Goal: Task Accomplishment & Management: Manage account settings

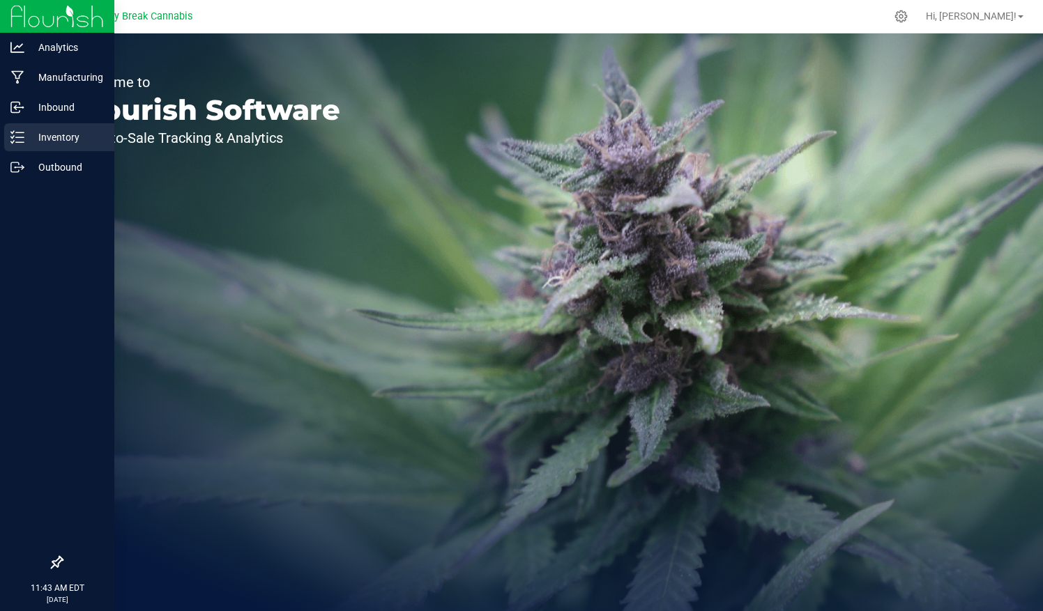
click at [47, 135] on p "Inventory" at bounding box center [66, 137] width 84 height 17
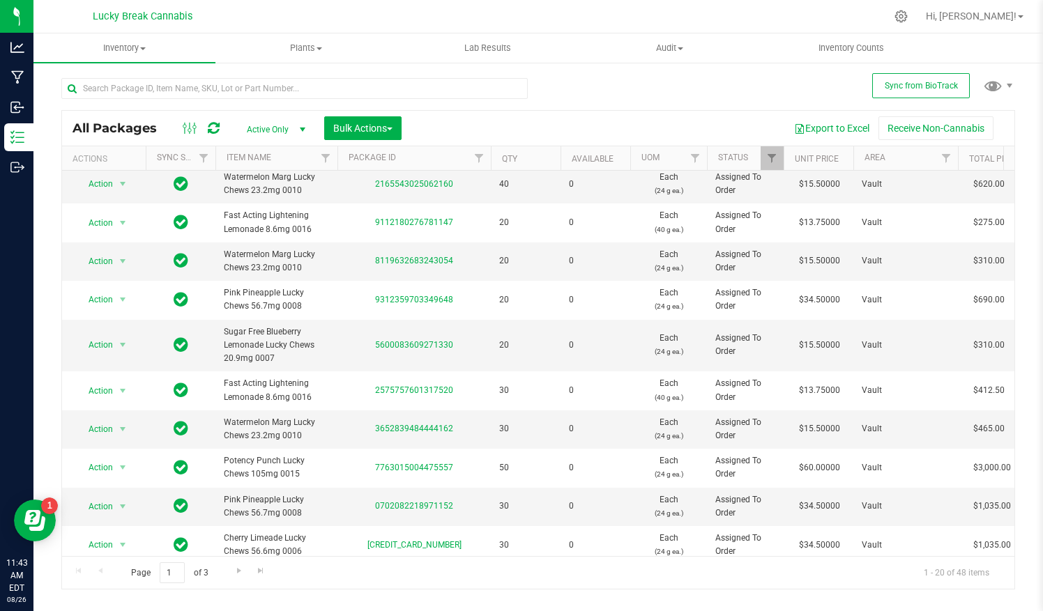
scroll to position [291, 0]
click at [135, 35] on uib-tab-heading "Inventory All packages All inventory Waste log Create inventory" at bounding box center [124, 47] width 182 height 29
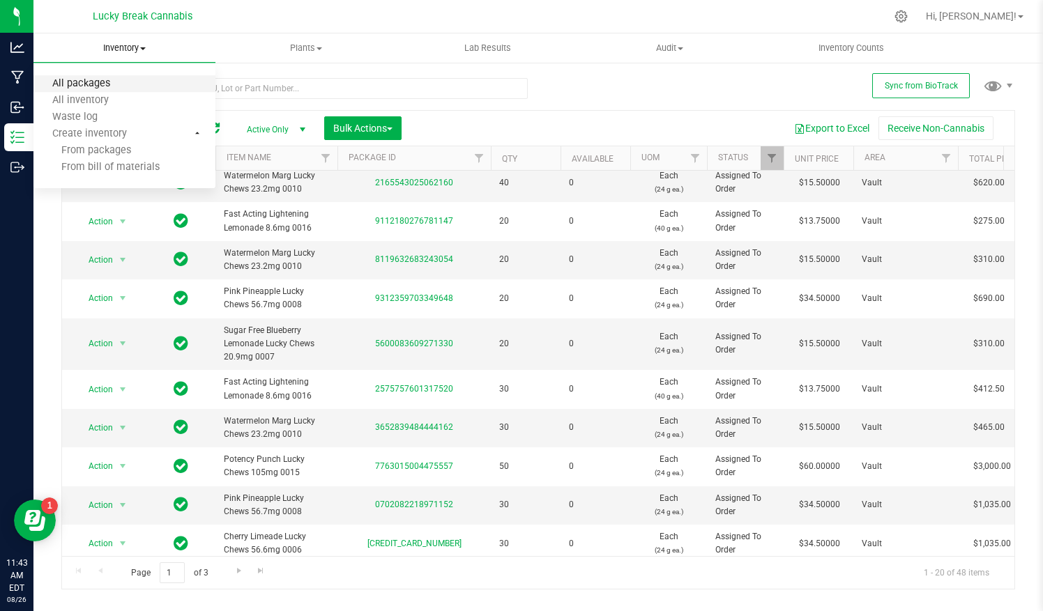
click at [114, 88] on span "All packages" at bounding box center [80, 84] width 95 height 12
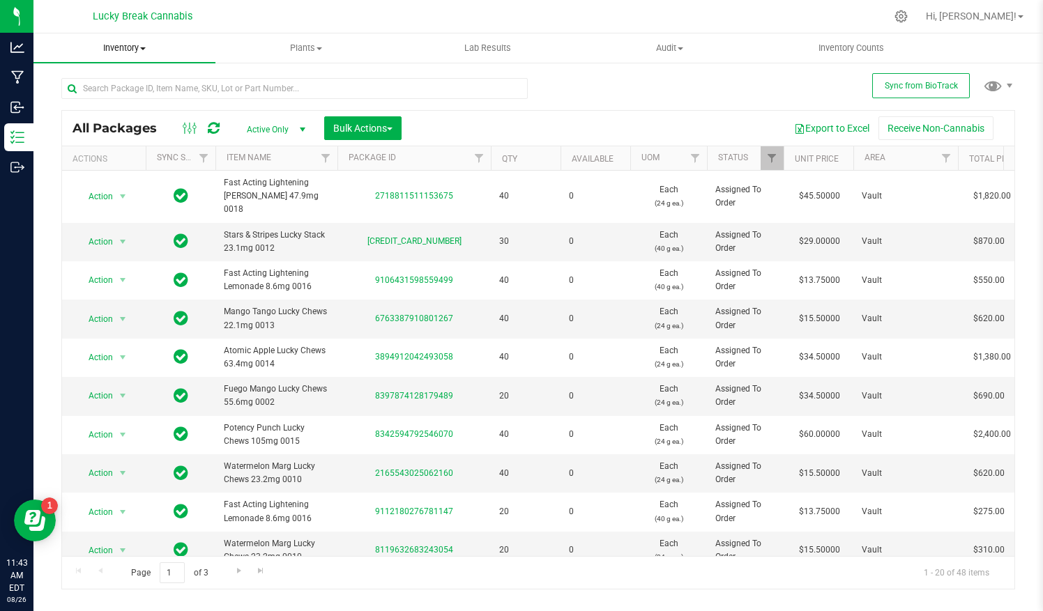
click at [149, 45] on span "Inventory" at bounding box center [124, 48] width 182 height 13
click at [98, 103] on span "All inventory" at bounding box center [80, 101] width 94 height 12
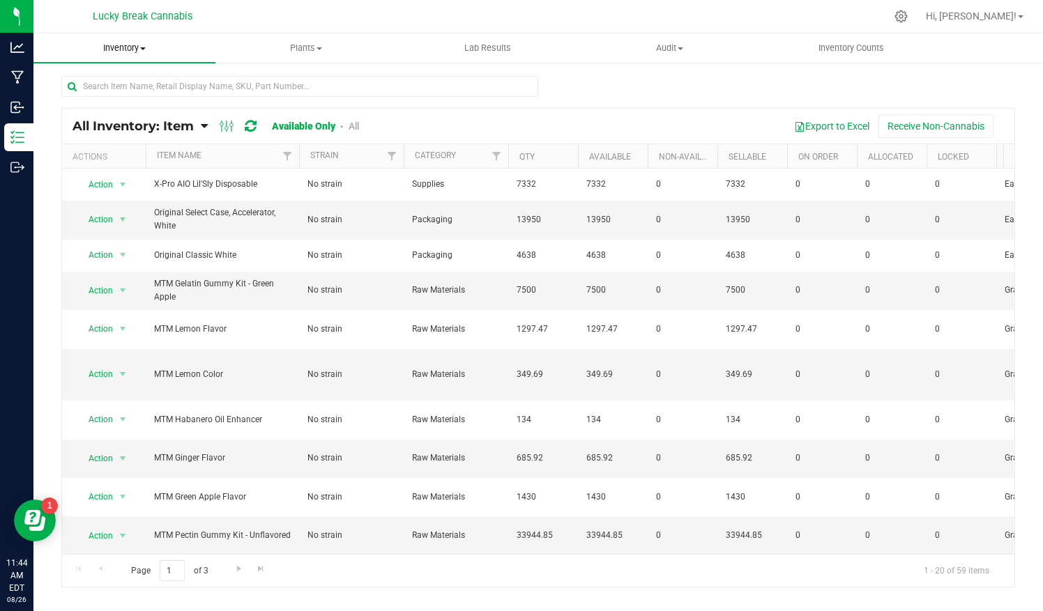
click at [135, 45] on span "Inventory" at bounding box center [124, 48] width 182 height 13
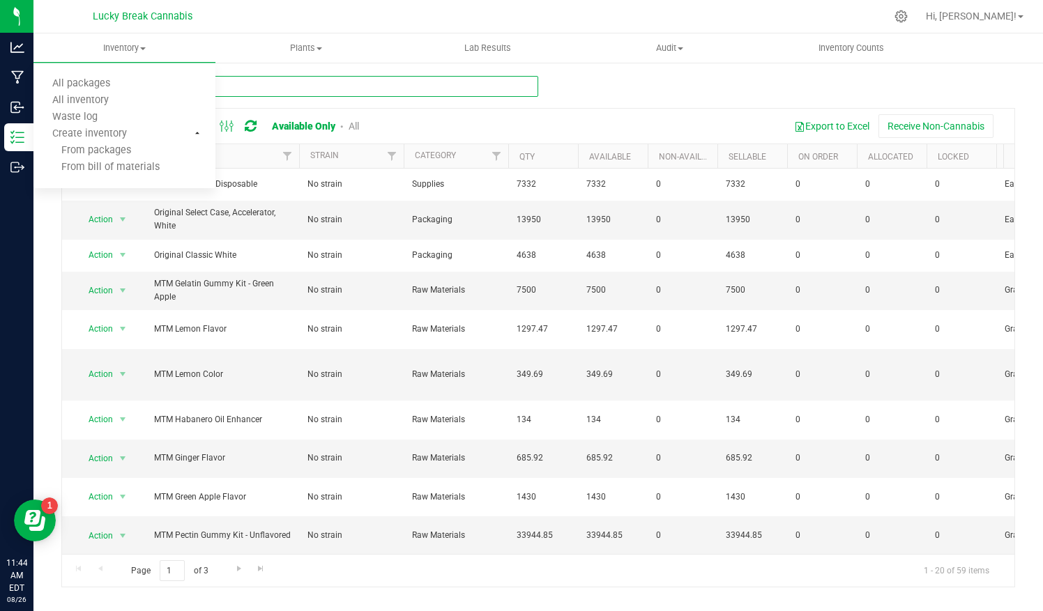
click at [343, 78] on input "text" at bounding box center [299, 86] width 477 height 21
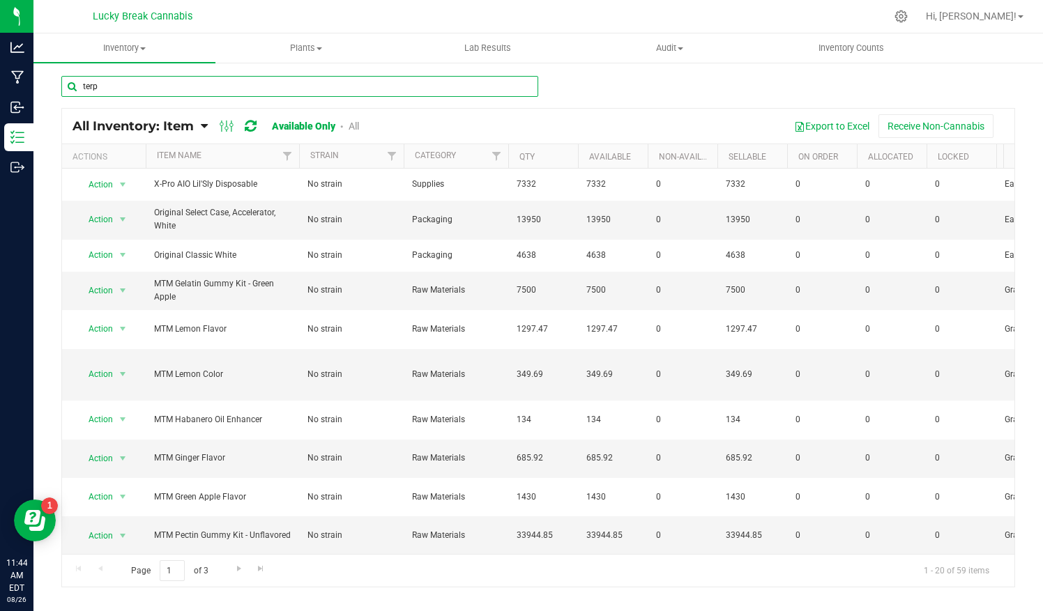
type input "terp"
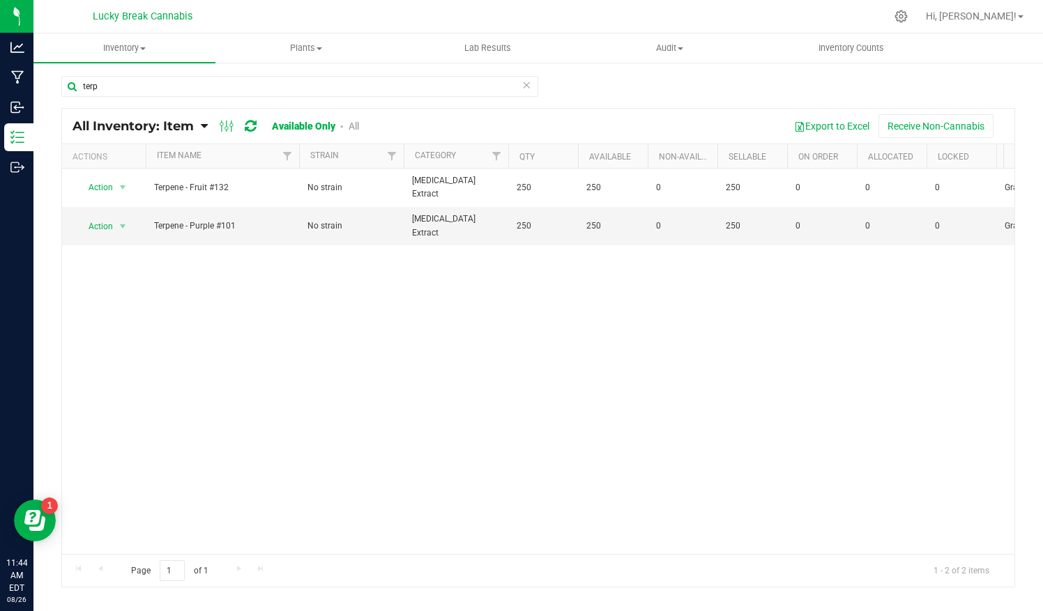
click at [385, 540] on div "Action Action Global inventory View packages Terpene - Fruit #132 No strain [ME…" at bounding box center [538, 361] width 952 height 385
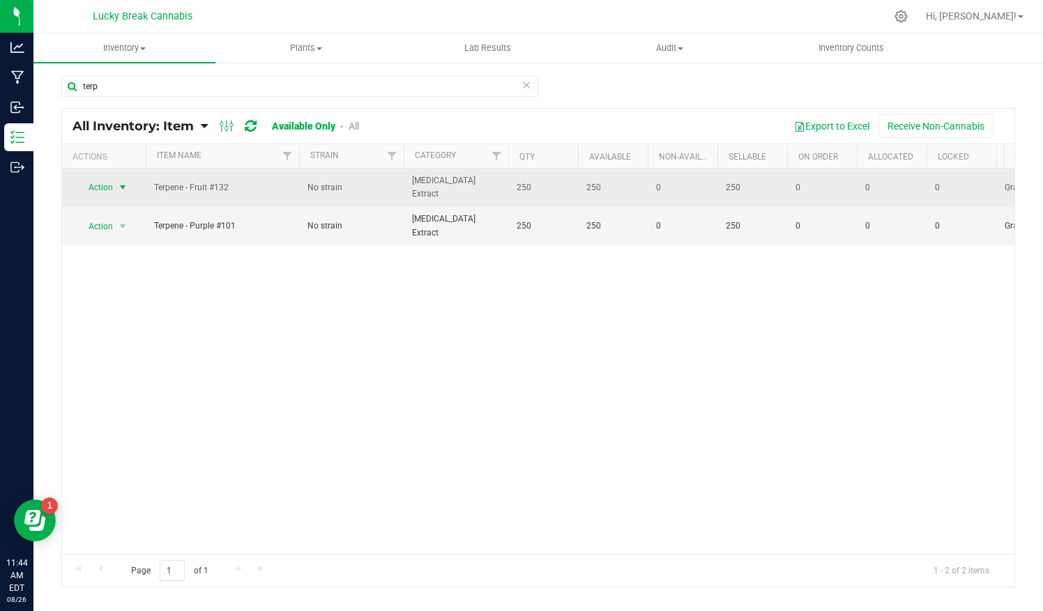
click at [121, 185] on span "select" at bounding box center [122, 187] width 11 height 11
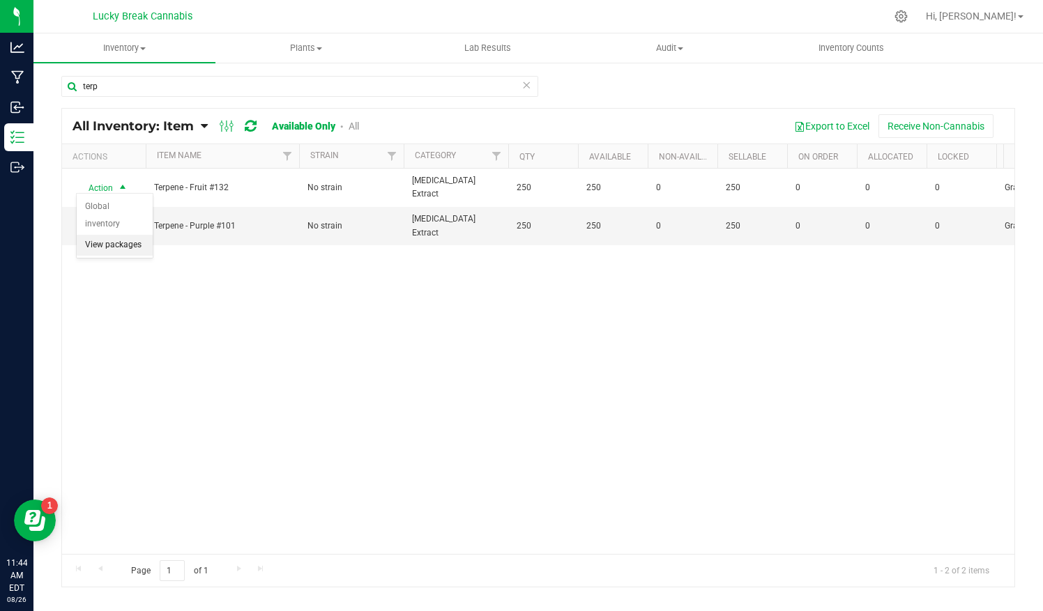
click at [100, 235] on li "View packages" at bounding box center [115, 245] width 76 height 21
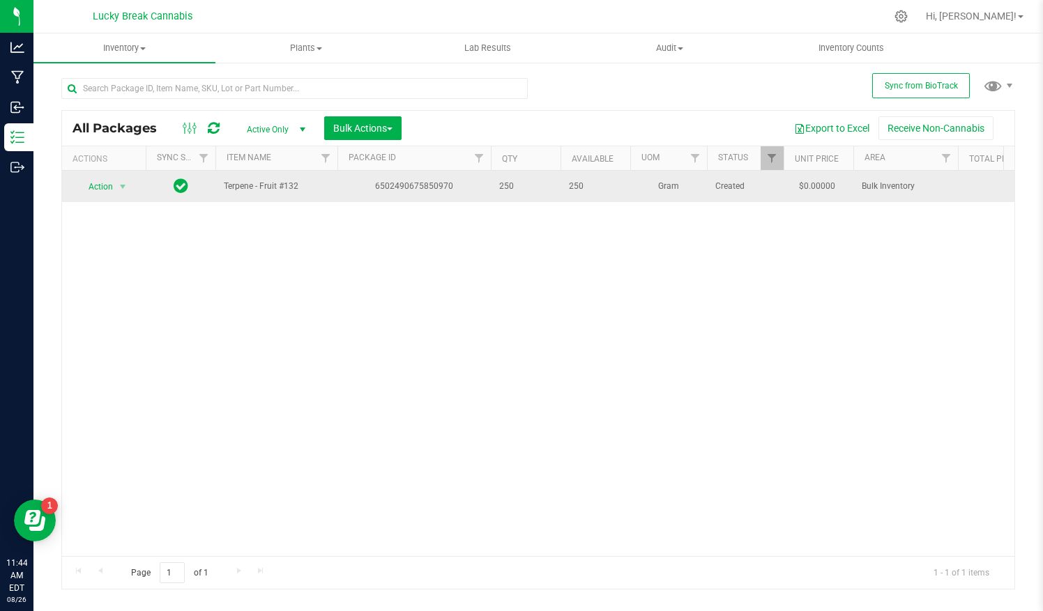
click at [408, 183] on div "6502490675850970" at bounding box center [414, 186] width 158 height 13
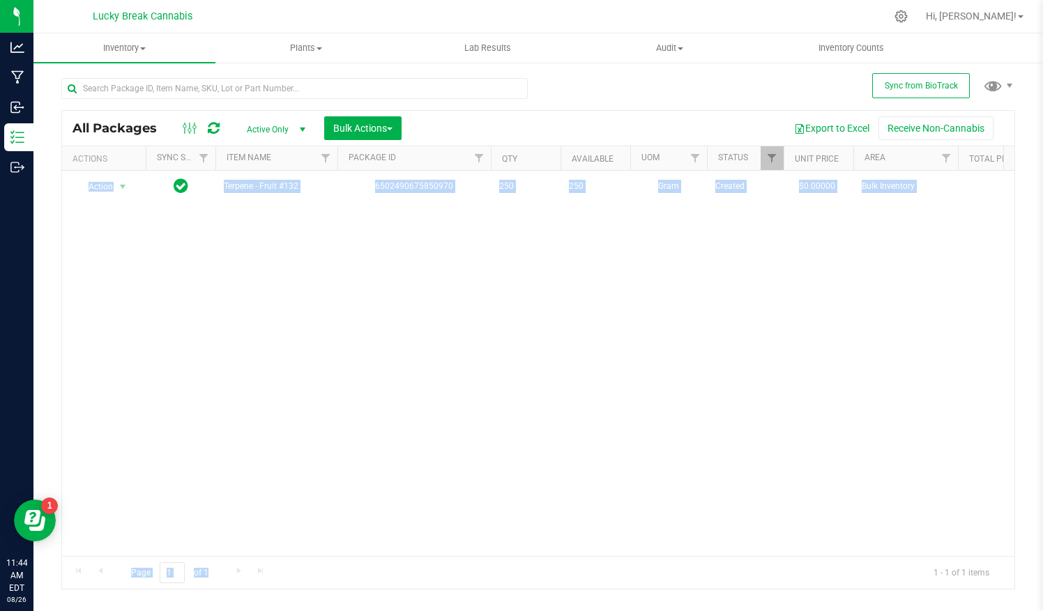
drag, startPoint x: 282, startPoint y: 555, endPoint x: 636, endPoint y: 519, distance: 355.9
click at [636, 519] on div "All Packages Active Only Active Only Lab Samples Locked All External Internal B…" at bounding box center [538, 350] width 954 height 480
click at [478, 397] on div "Action Action Adjust qty Create package Edit attributes Global inventory Locate…" at bounding box center [538, 363] width 952 height 385
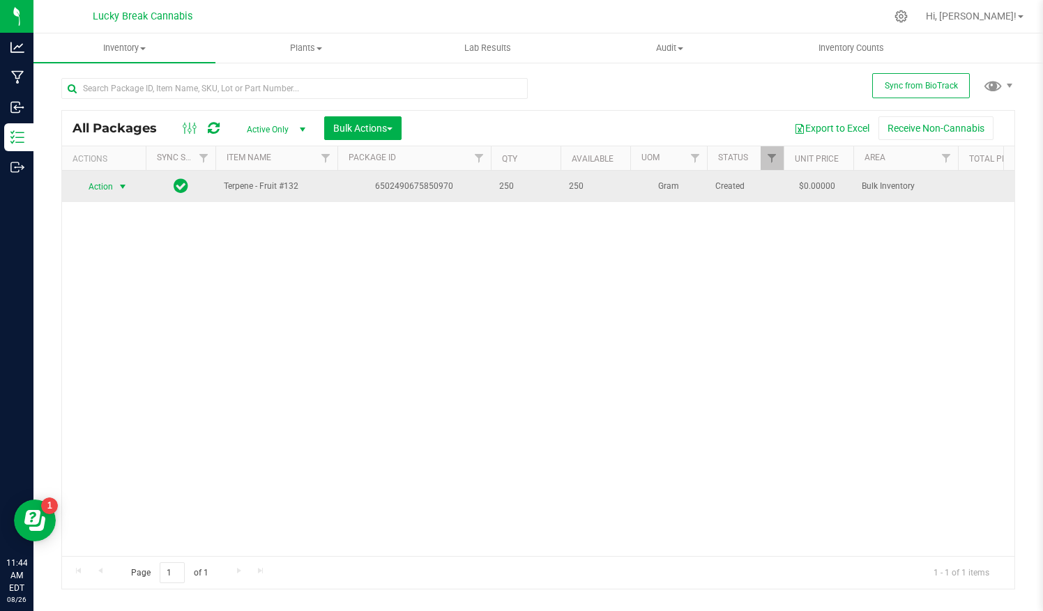
click at [107, 188] on span "Action" at bounding box center [95, 187] width 38 height 20
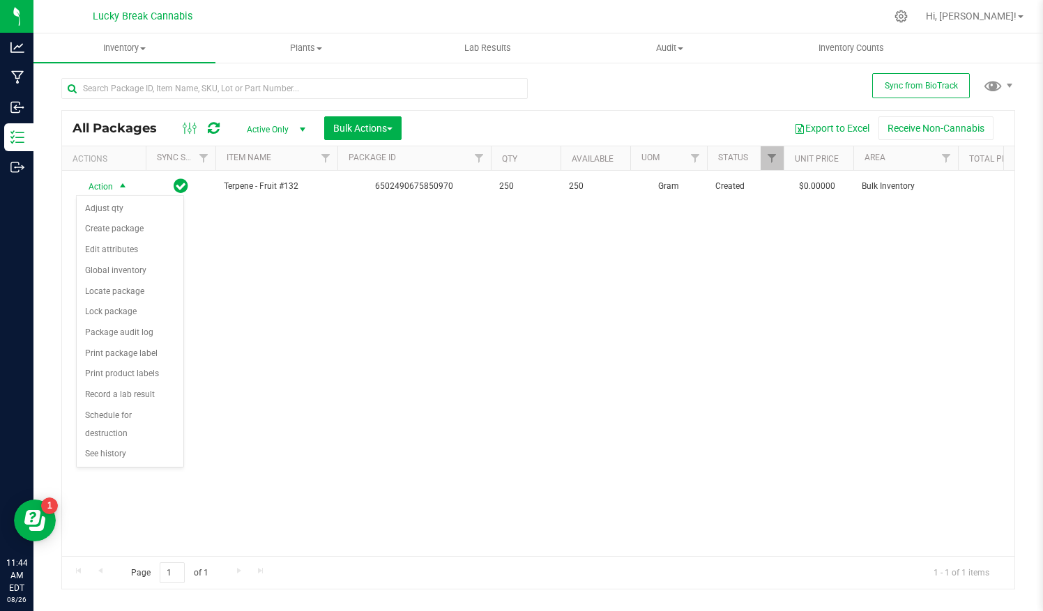
click at [312, 346] on div "Action Action Adjust qty Create package Edit attributes Global inventory Locate…" at bounding box center [538, 363] width 952 height 385
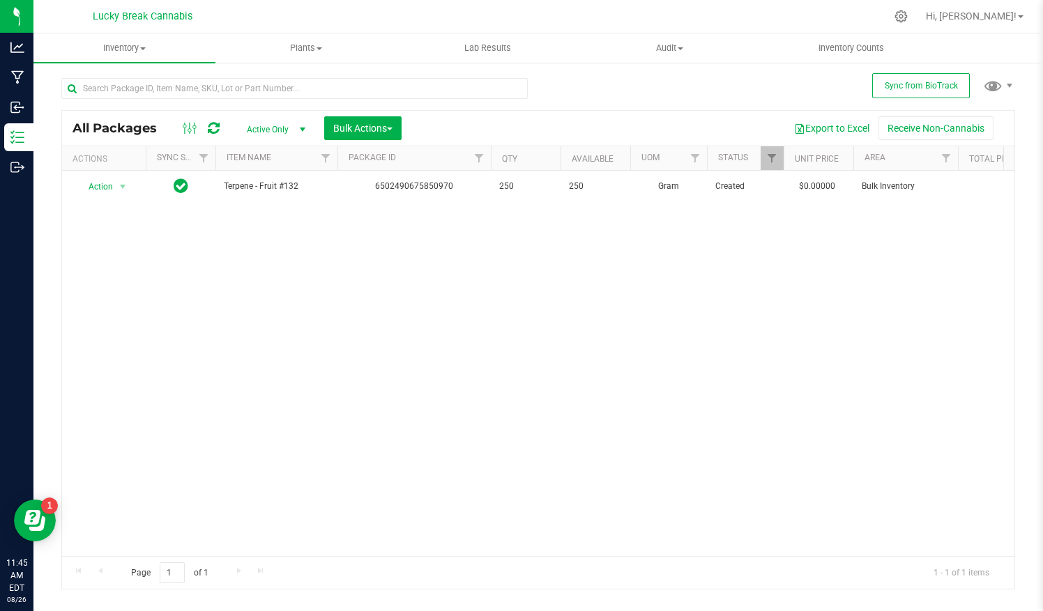
click at [312, 346] on div "Action Action Adjust qty Create package Edit attributes Global inventory Locate…" at bounding box center [538, 363] width 952 height 385
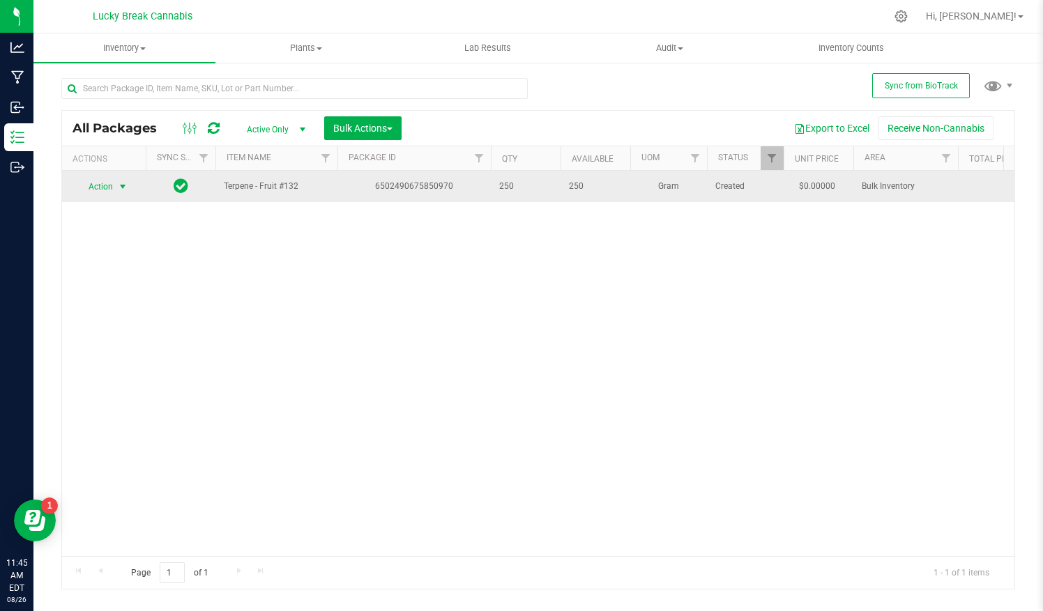
click at [123, 188] on span "select" at bounding box center [122, 186] width 11 height 11
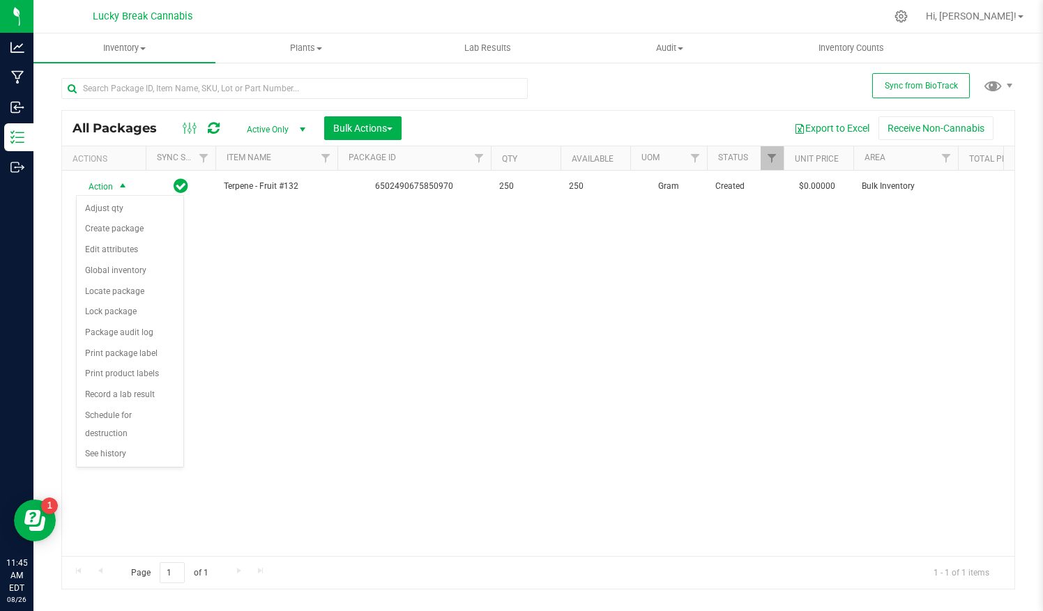
click at [354, 335] on div "Action Action Adjust qty Create package Edit attributes Global inventory Locate…" at bounding box center [538, 363] width 952 height 385
